Goal: Task Accomplishment & Management: Use online tool/utility

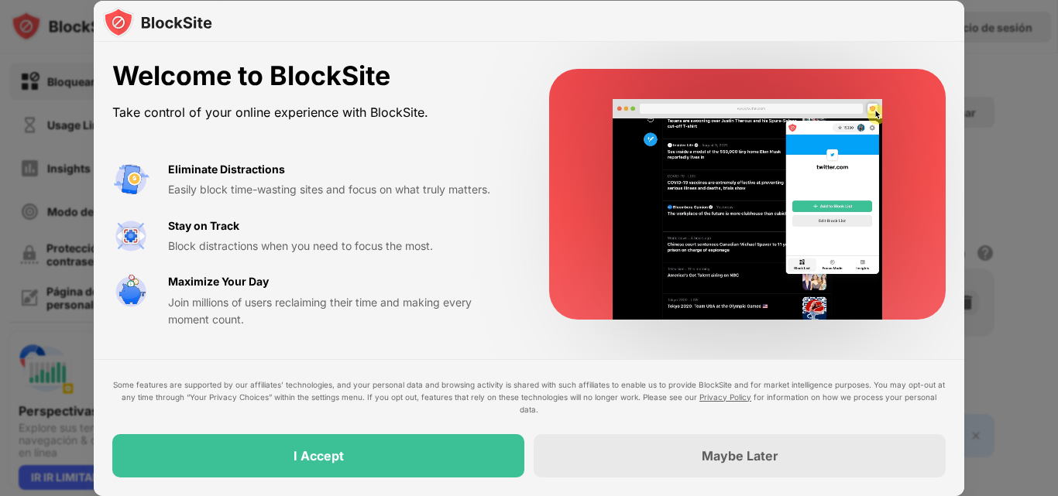
drag, startPoint x: 778, startPoint y: 389, endPoint x: 786, endPoint y: 374, distance: 16.6
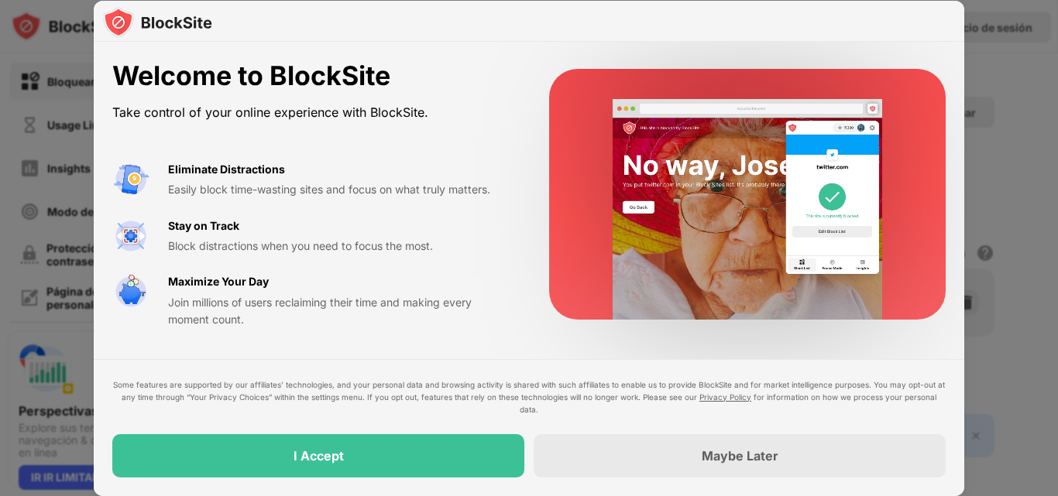
click at [786, 374] on div "Some features are supported by our affiliates’ technologies, and your personal …" at bounding box center [529, 427] width 870 height 137
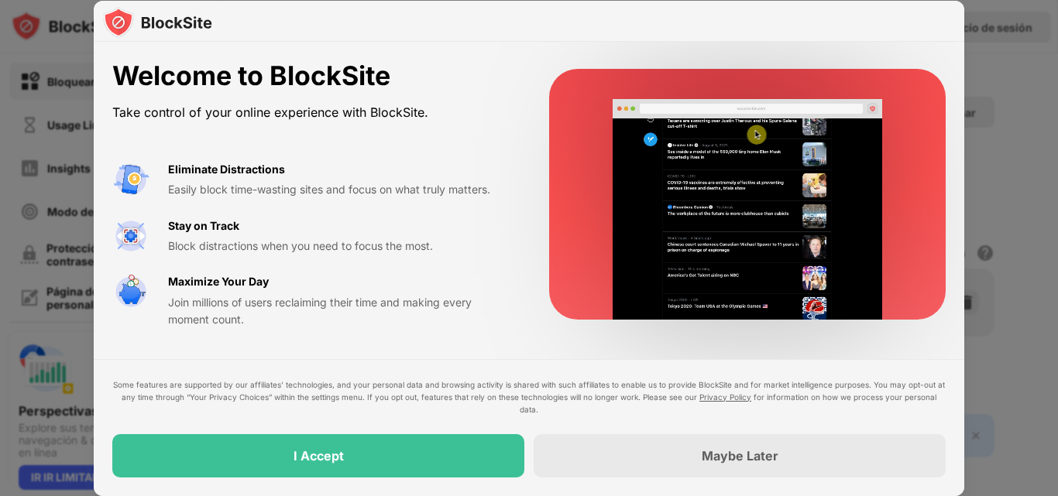
click at [786, 374] on div "Some features are supported by our affiliates’ technologies, and your personal …" at bounding box center [529, 427] width 870 height 137
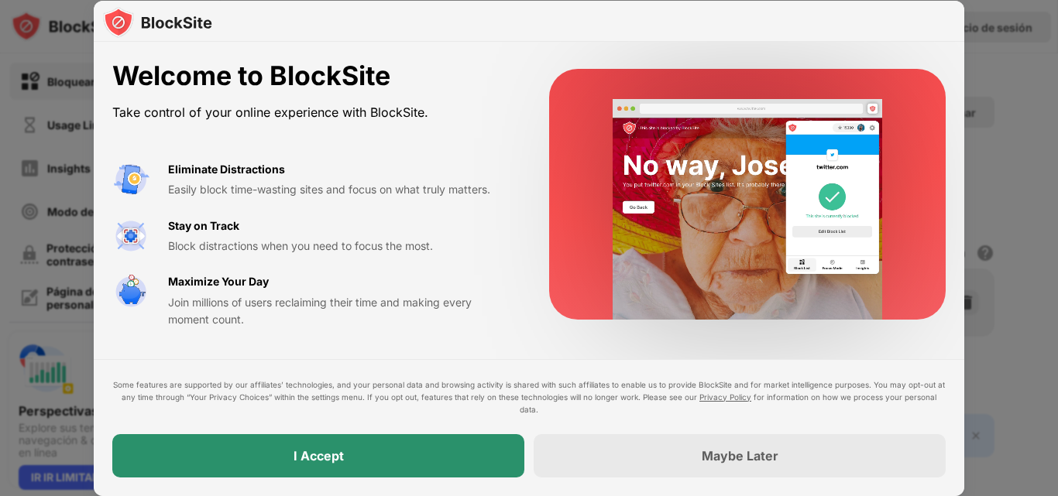
click at [465, 475] on div "I Accept" at bounding box center [318, 455] width 412 height 43
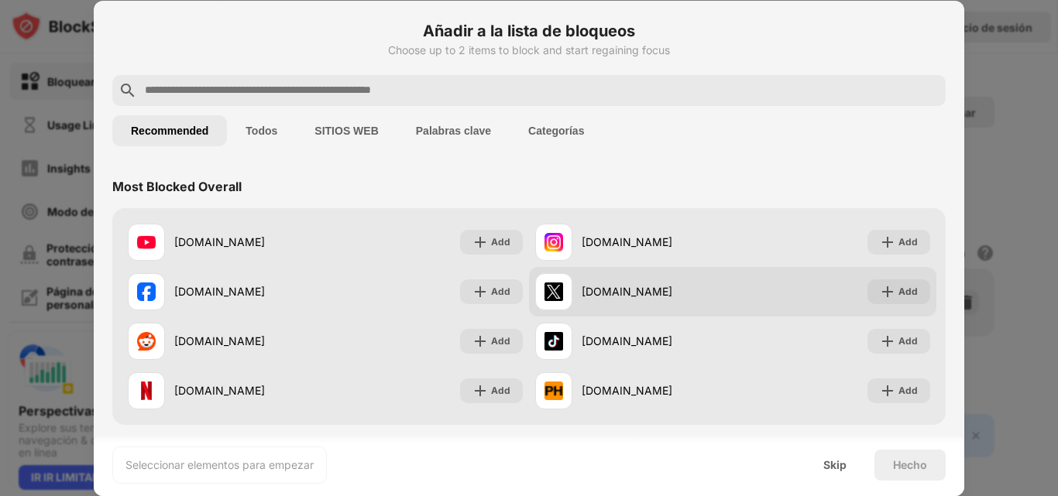
click at [684, 301] on div "x.com" at bounding box center [633, 291] width 197 height 37
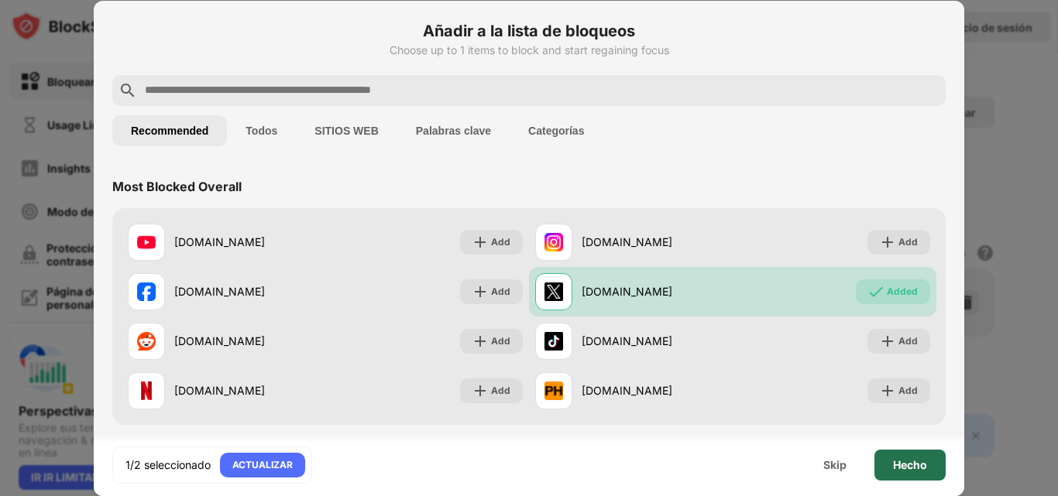
click at [928, 471] on div "Hecho" at bounding box center [909, 465] width 71 height 31
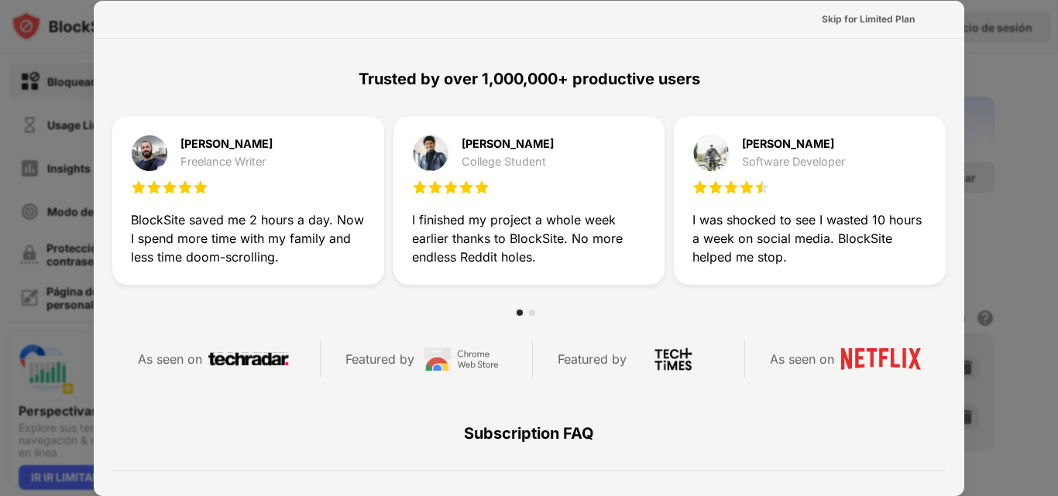
scroll to position [414, 0]
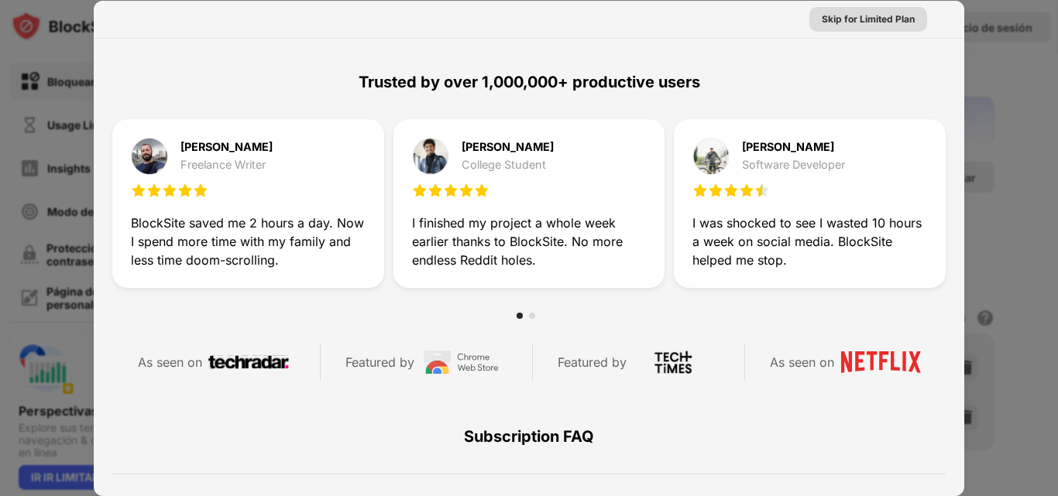
click at [880, 26] on div "Skip for Limited Plan" at bounding box center [867, 19] width 93 height 15
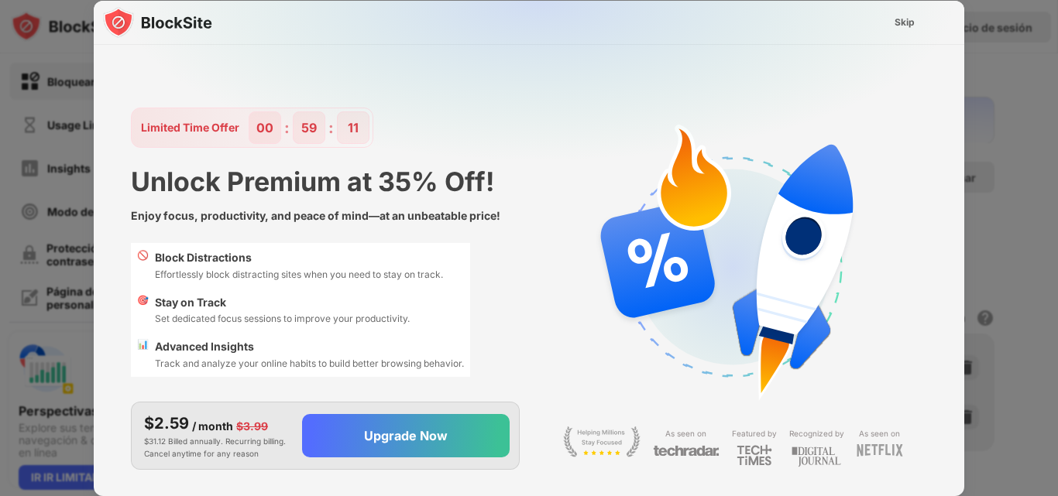
scroll to position [0, 0]
click at [880, 26] on img at bounding box center [538, 154] width 870 height 307
click at [897, 20] on div "Skip" at bounding box center [904, 22] width 20 height 15
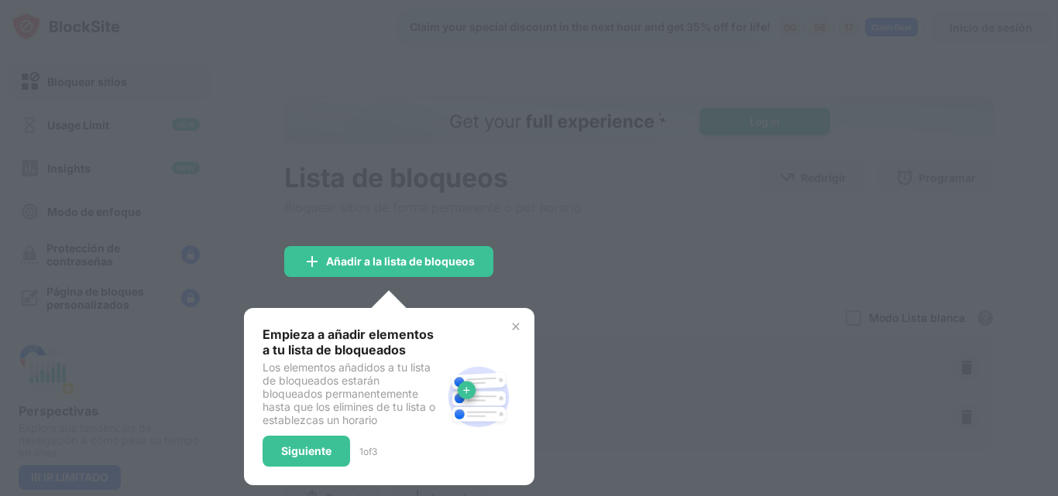
click at [518, 327] on img at bounding box center [515, 327] width 12 height 12
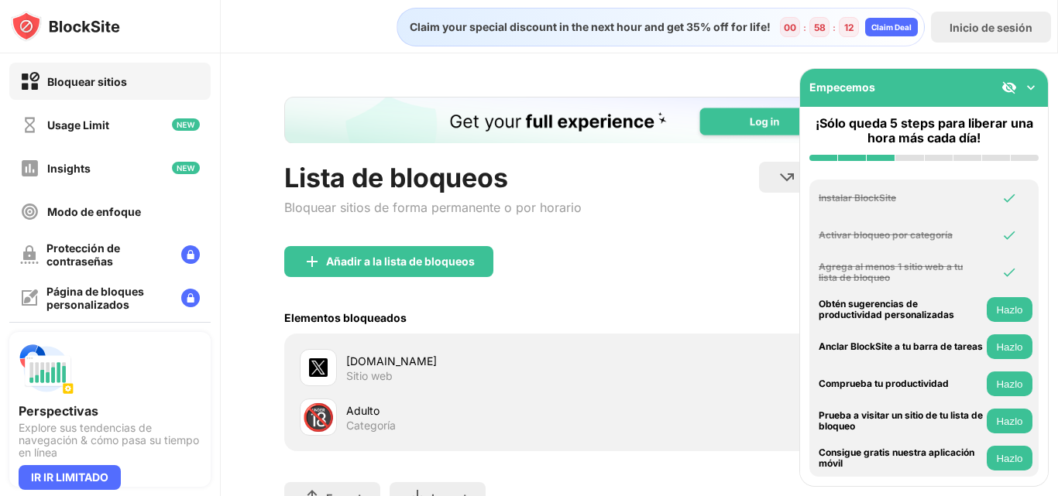
click at [1040, 88] on div "Empecemos" at bounding box center [924, 88] width 248 height 38
click at [1030, 87] on img at bounding box center [1030, 87] width 15 height 15
